Goal: Information Seeking & Learning: Find specific fact

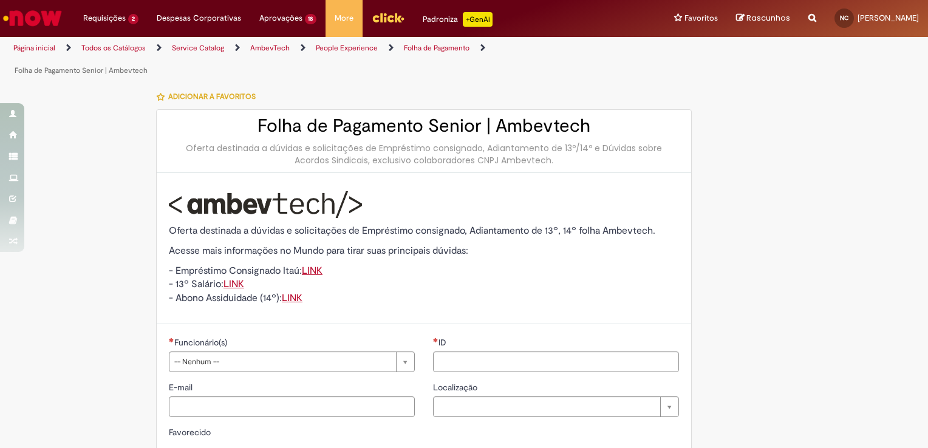
click at [117, 47] on link "Todos os Catálogos" at bounding box center [113, 48] width 64 height 10
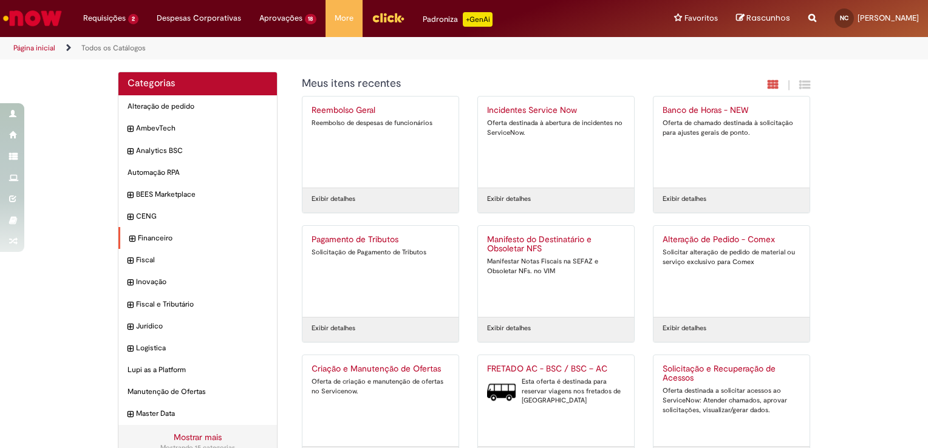
click at [129, 240] on icon "expandir categoria Financeiro" at bounding box center [131, 239] width 5 height 12
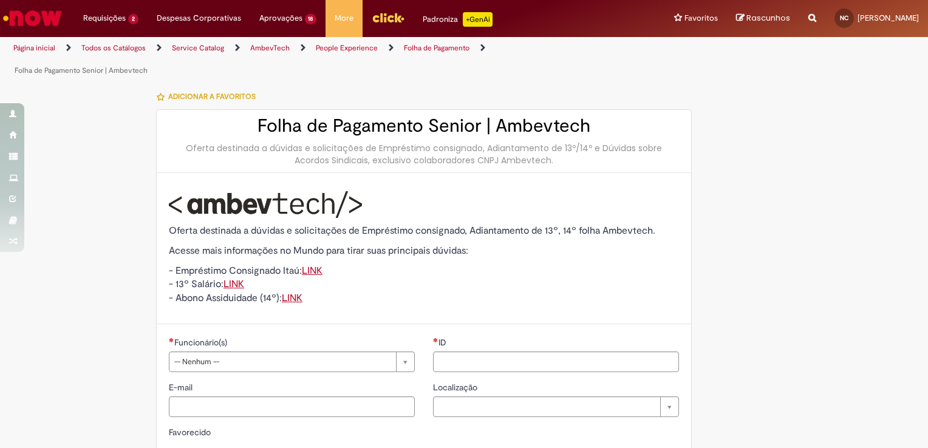
click at [95, 49] on link "Todos os Catálogos" at bounding box center [113, 48] width 64 height 10
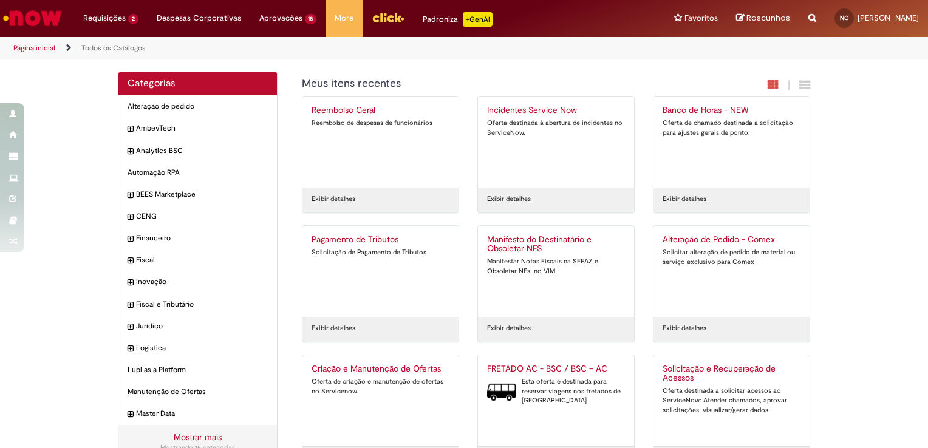
click at [808, 22] on icon "Search from all sources" at bounding box center [812, 11] width 8 height 22
click at [787, 27] on input "text" at bounding box center [788, 18] width 56 height 21
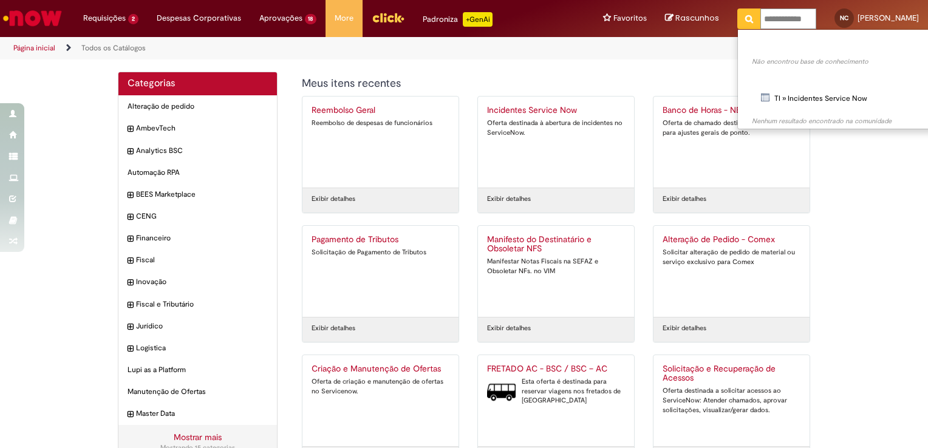
scroll to position [0, 2]
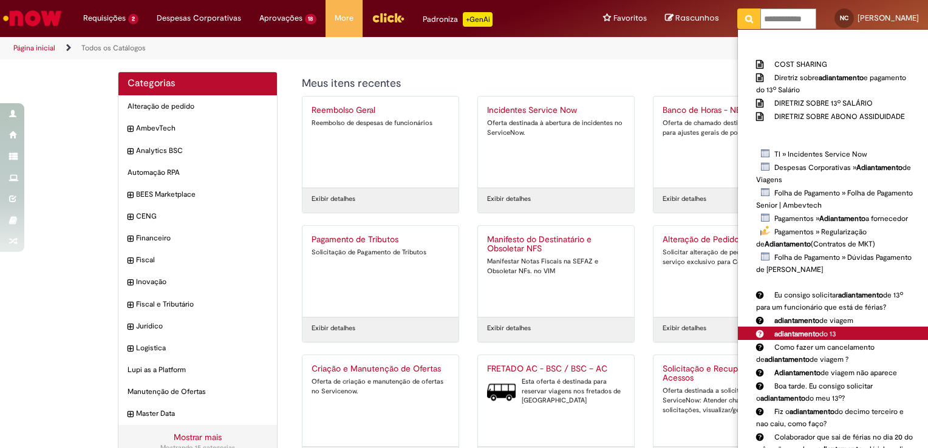
type input "**********"
click at [774, 335] on strong "adiantamento" at bounding box center [796, 334] width 45 height 10
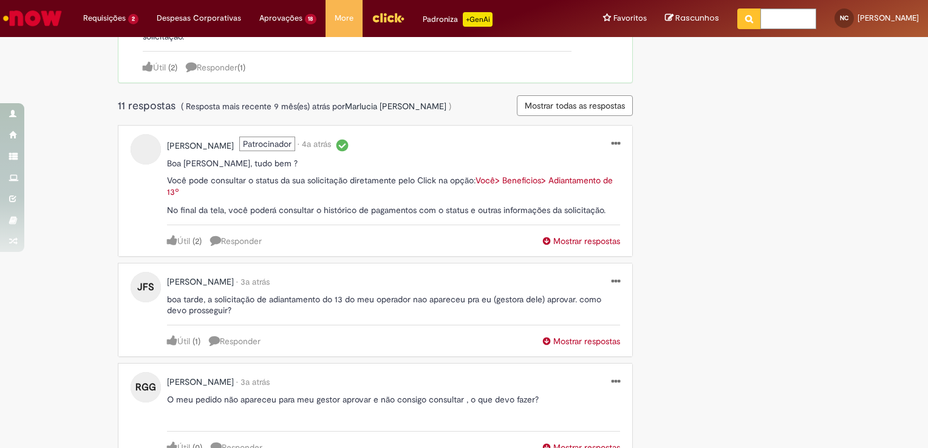
scroll to position [425, 0]
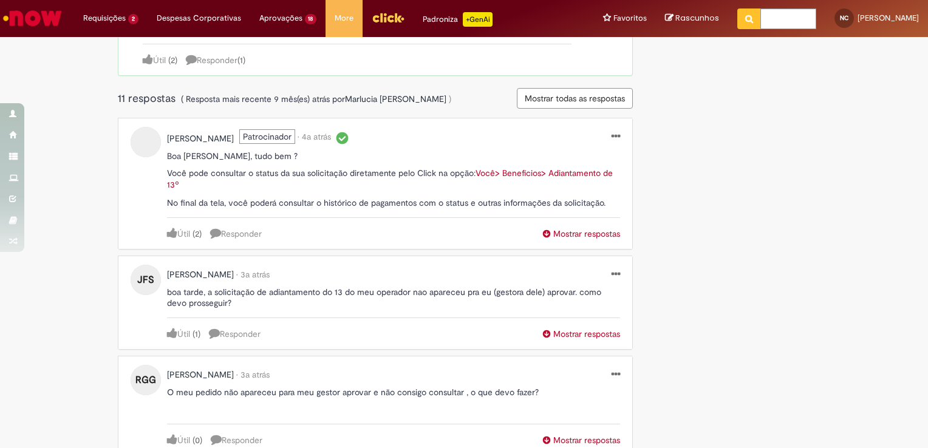
click at [25, 18] on img "Ir para a Homepage" at bounding box center [32, 18] width 63 height 24
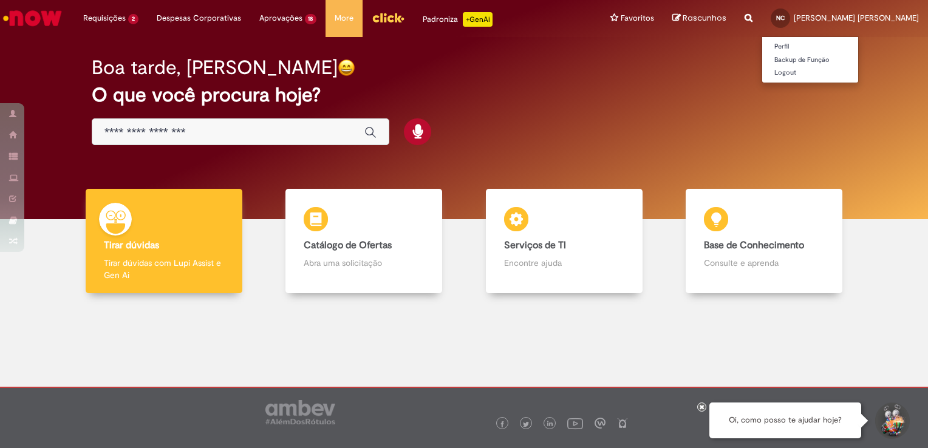
click at [784, 16] on span "NC" at bounding box center [780, 18] width 8 height 8
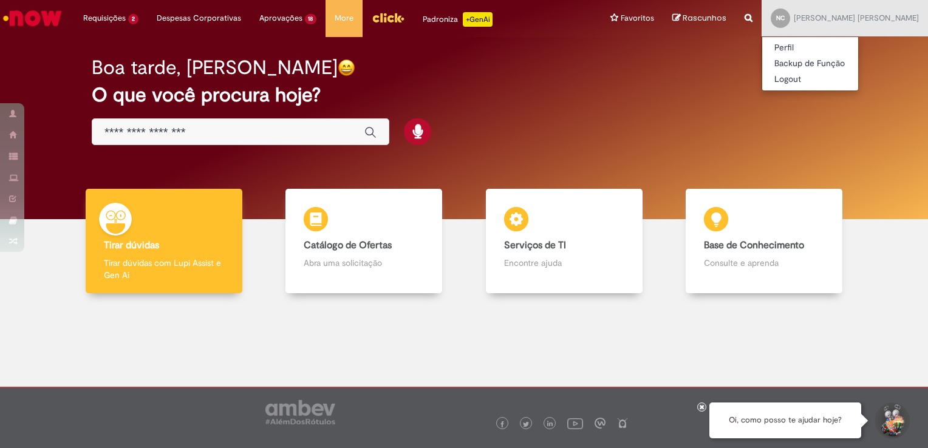
click at [752, 16] on icon "Search from all sources" at bounding box center [748, 11] width 8 height 22
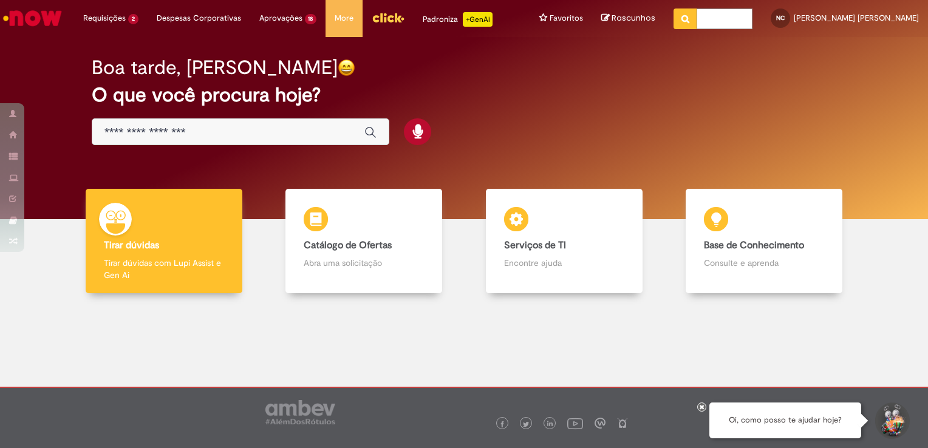
click at [752, 18] on input "text" at bounding box center [724, 18] width 56 height 21
click at [790, 14] on div "NC" at bounding box center [779, 17] width 19 height 19
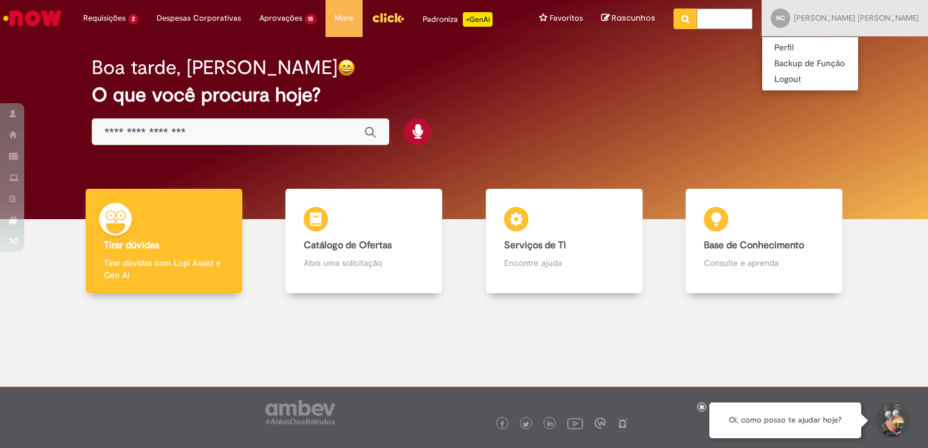
click at [835, 117] on div "Boa tarde, Natalia O que você procura hoje?" at bounding box center [463, 101] width 787 height 103
